Goal: Navigation & Orientation: Go to known website

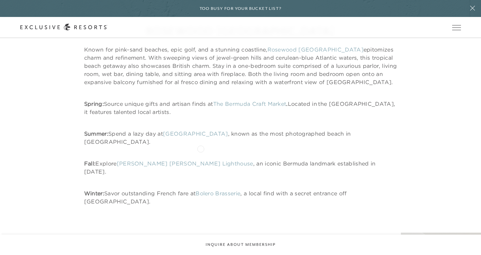
scroll to position [645, 0]
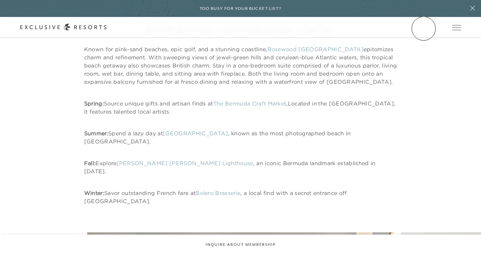
click at [0, 0] on link "Member Login" at bounding box center [0, 0] width 0 height 0
